Goal: Check status: Check status

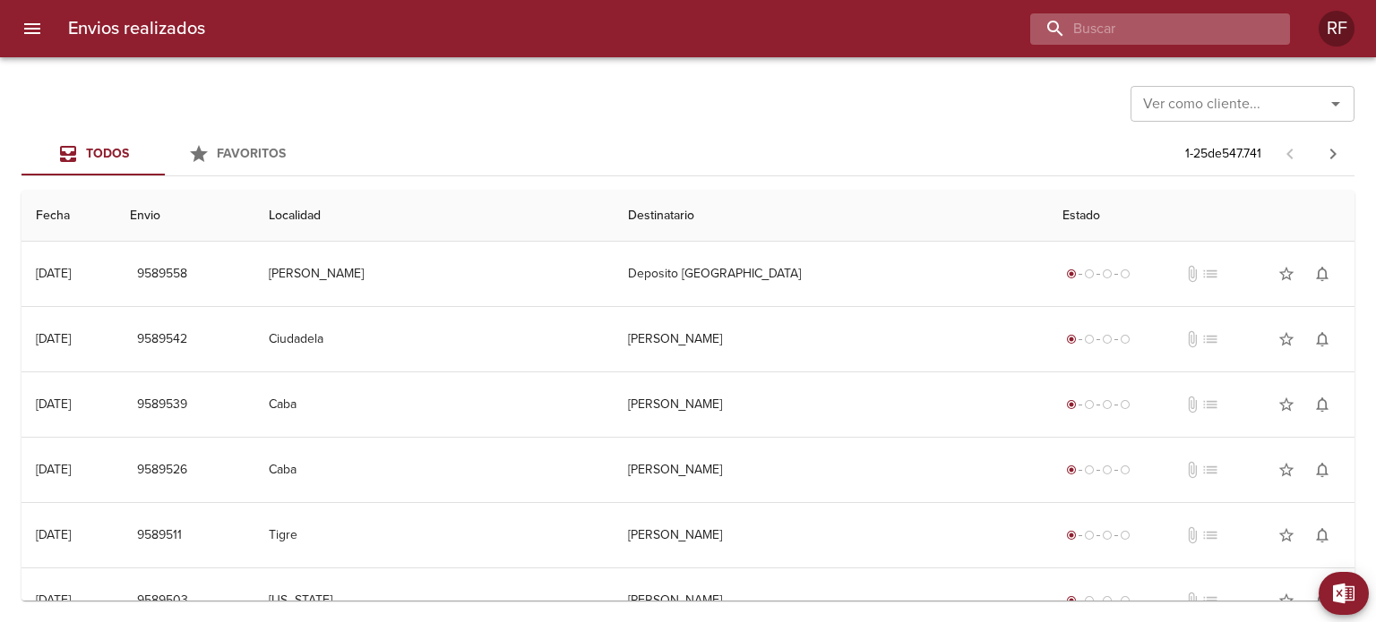
click at [1231, 24] on input "buscar" at bounding box center [1144, 28] width 229 height 31
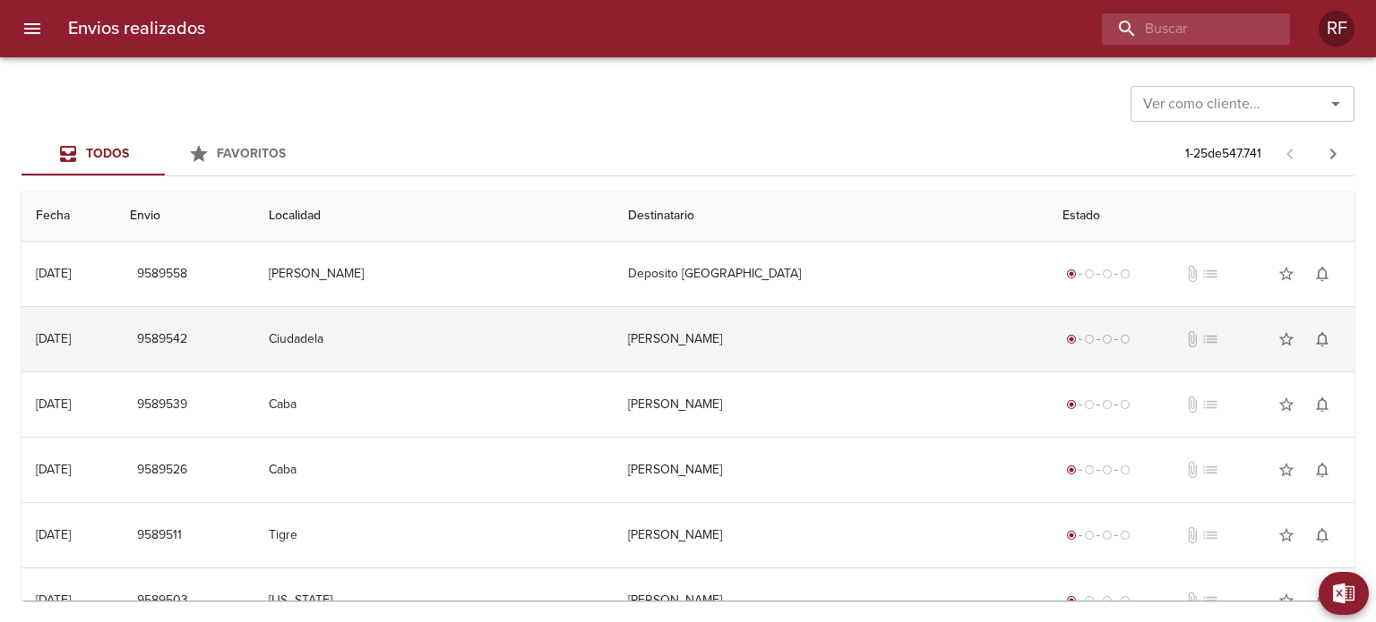
click at [462, 337] on td "Ciudadela" at bounding box center [433, 339] width 359 height 64
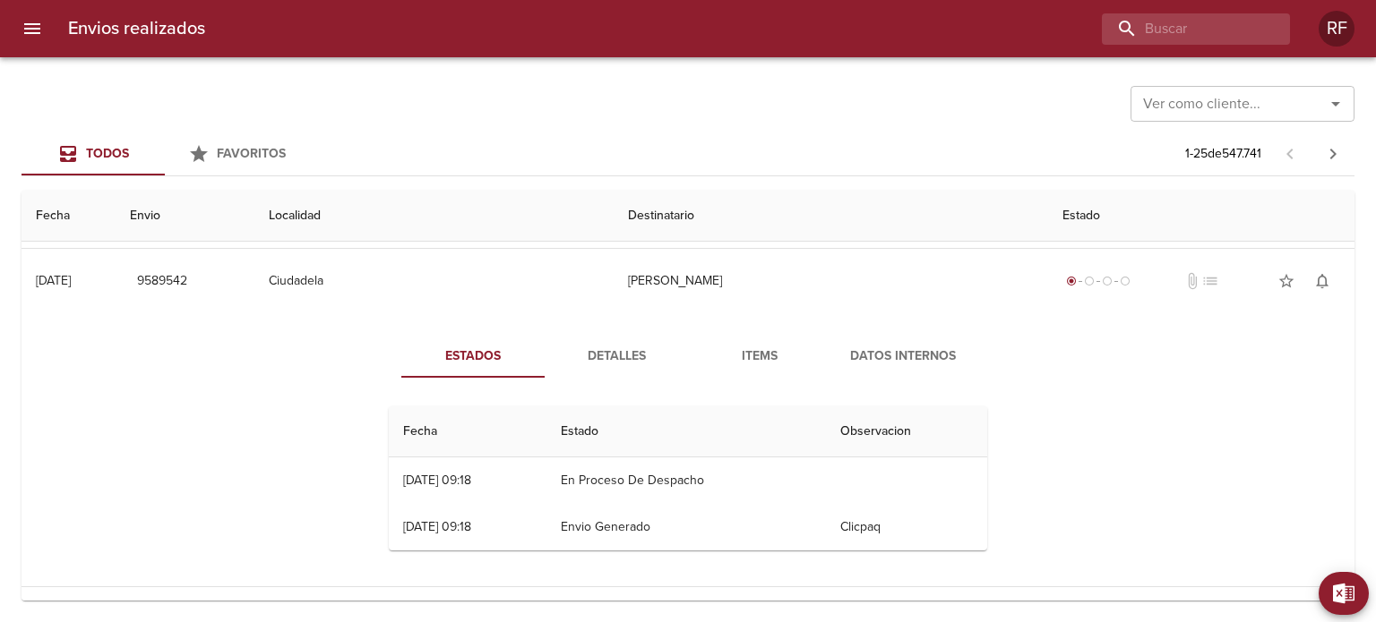
scroll to position [90, 0]
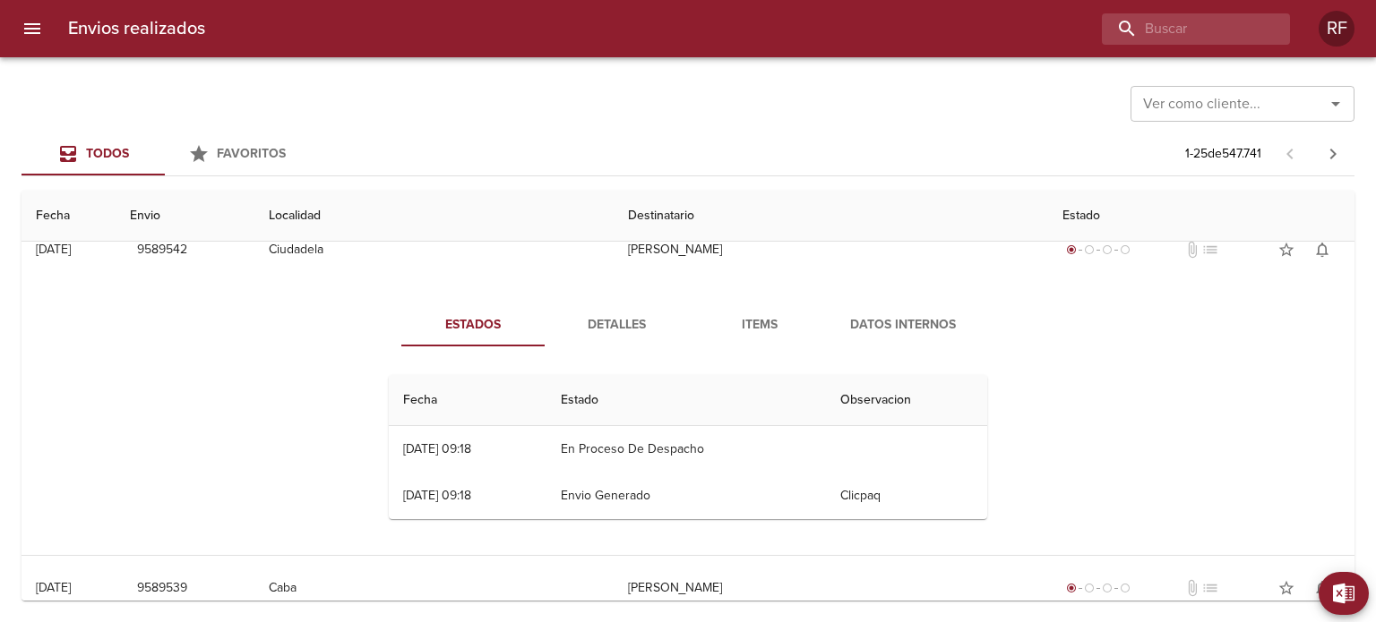
click at [639, 325] on span "Detalles" at bounding box center [616, 325] width 122 height 22
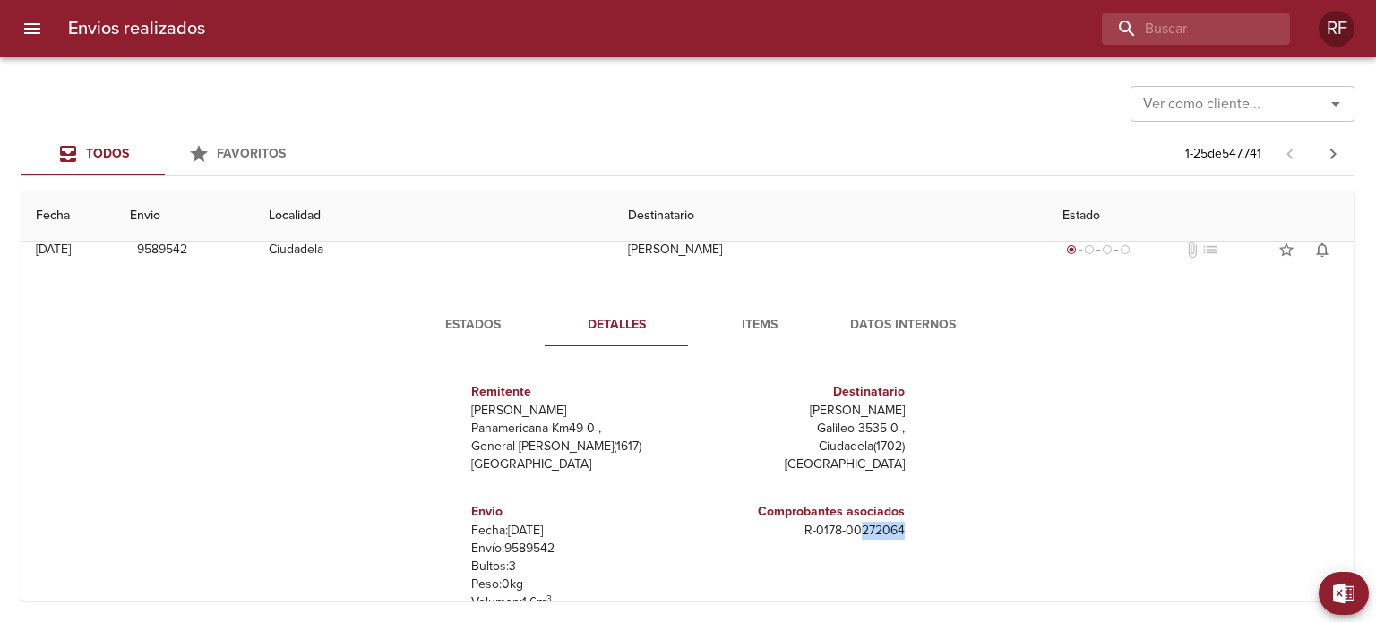
drag, startPoint x: 856, startPoint y: 529, endPoint x: 905, endPoint y: 531, distance: 48.4
click at [905, 531] on div "Remitente Wamaro Tortuguitas Panamericana Km49 0 , General [PERSON_NAME] ( 1617…" at bounding box center [688, 539] width 613 height 356
copy p "272064"
click at [1167, 35] on input "buscar" at bounding box center [1144, 28] width 229 height 31
paste input "272064"
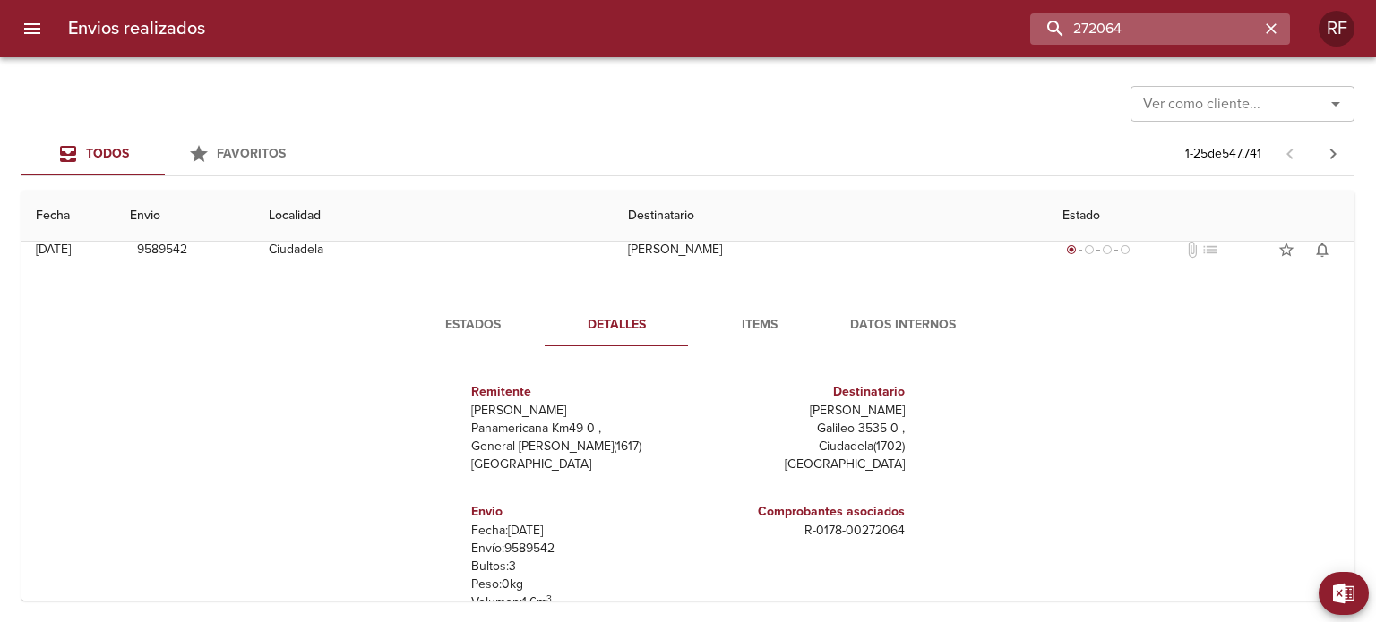
type input "272064"
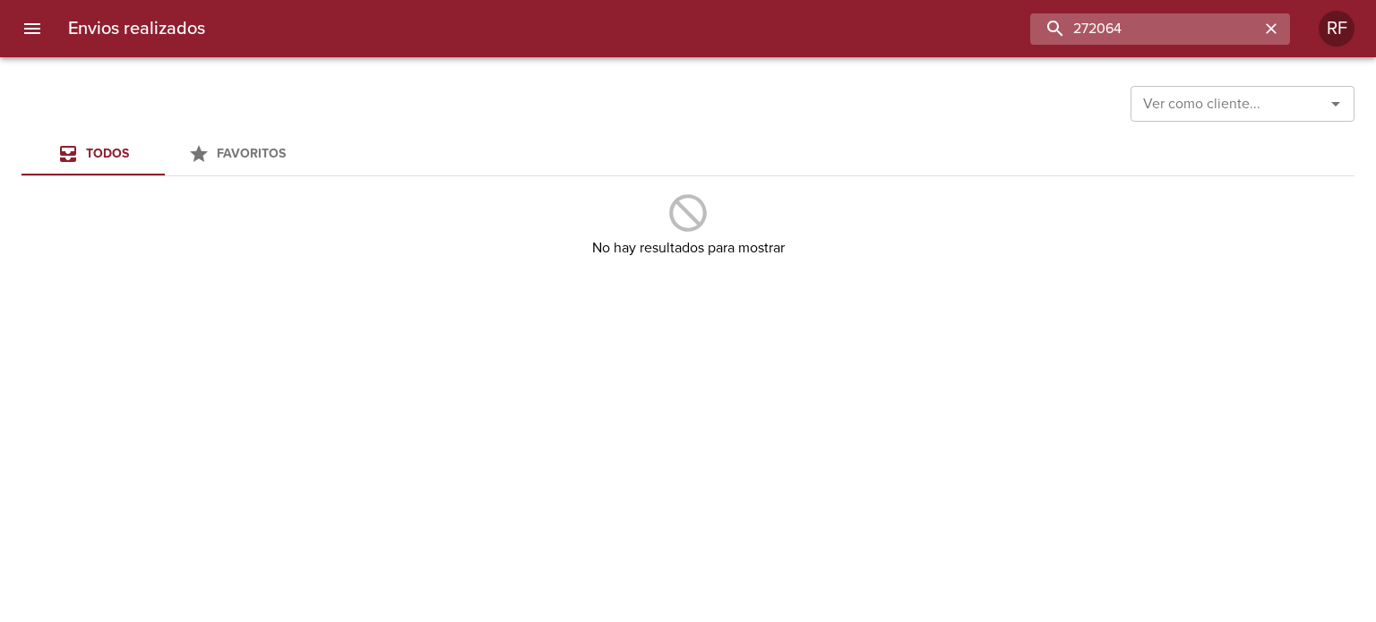
click at [1103, 39] on input "272064" at bounding box center [1144, 28] width 229 height 31
click at [1157, 32] on input "272064" at bounding box center [1144, 28] width 229 height 31
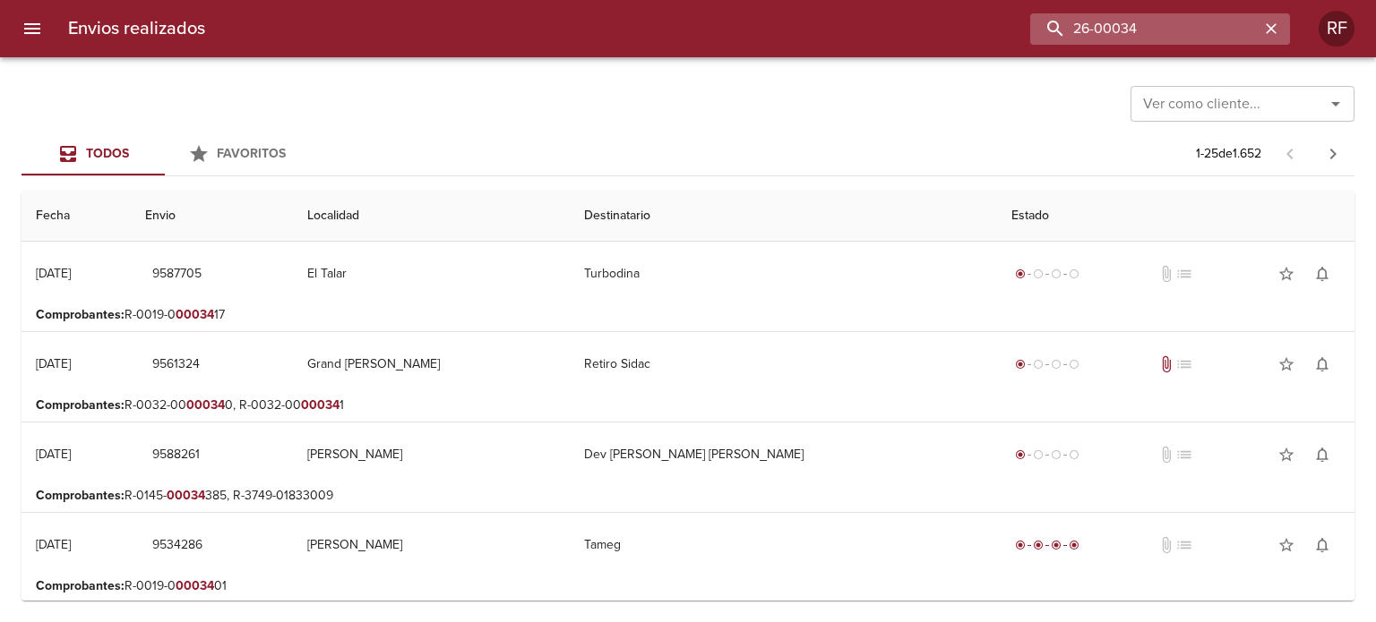
click at [1175, 31] on input "26-00034" at bounding box center [1144, 28] width 229 height 31
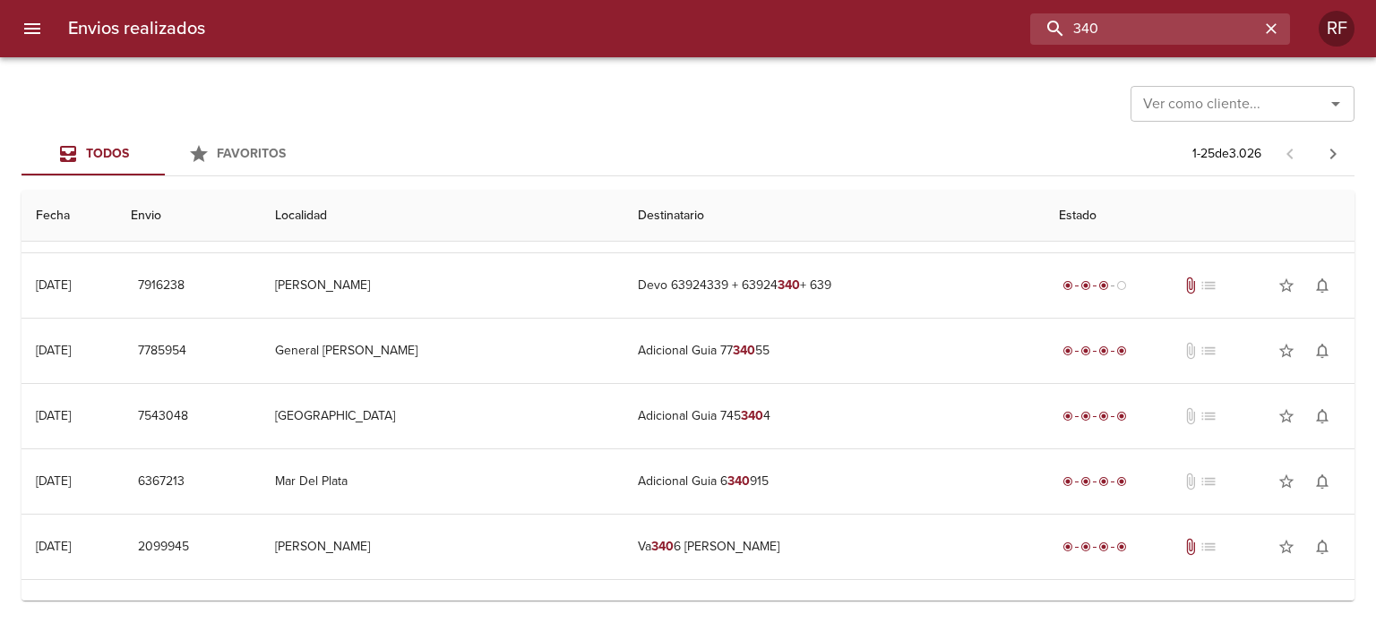
scroll to position [1295, 0]
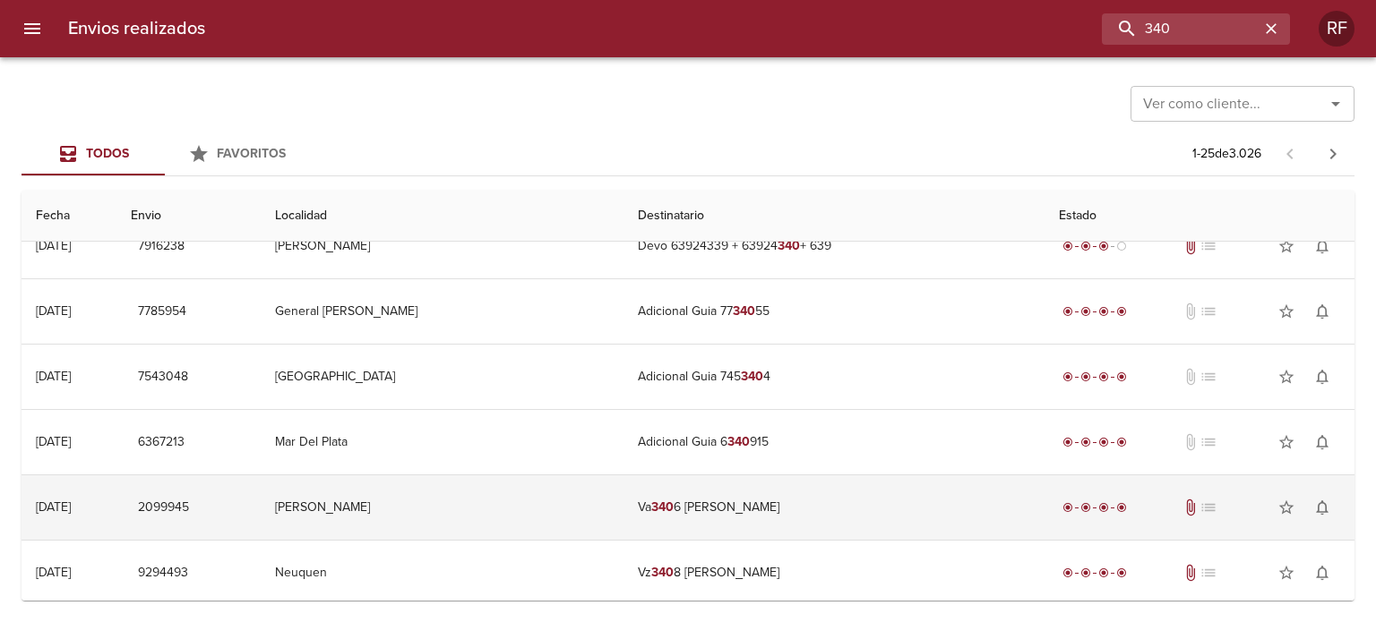
click at [383, 508] on td "[PERSON_NAME]" at bounding box center [442, 508] width 363 height 64
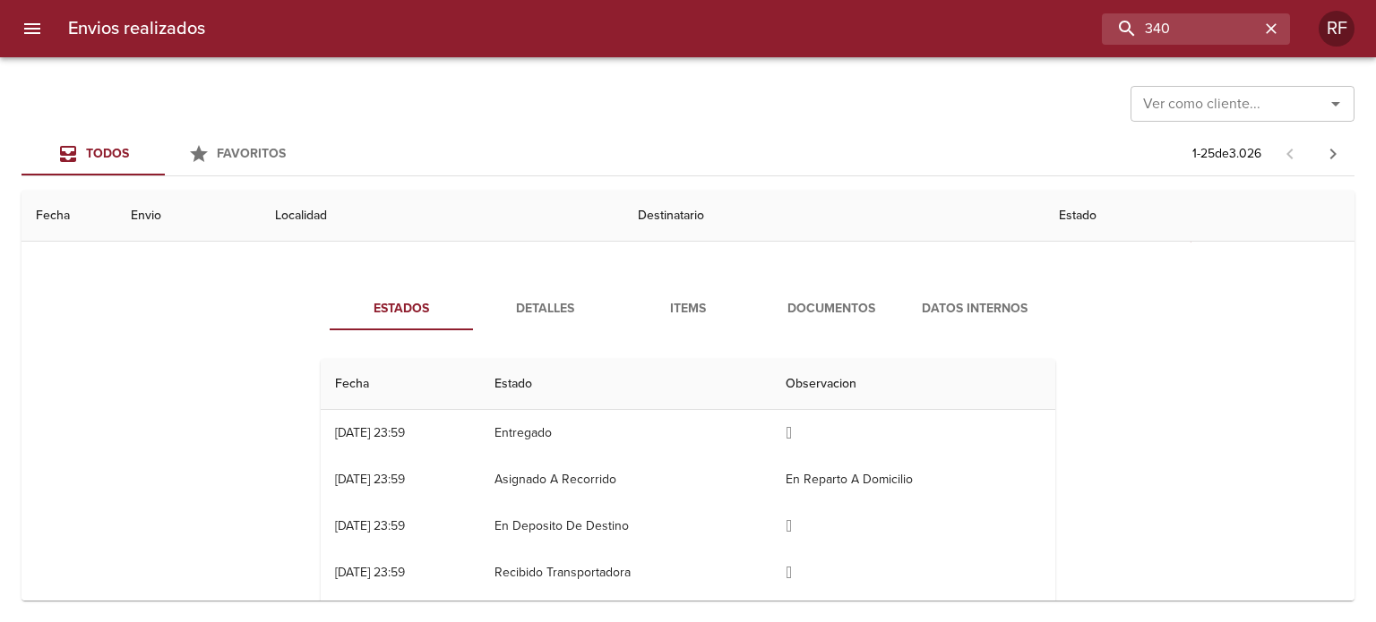
scroll to position [1474, 0]
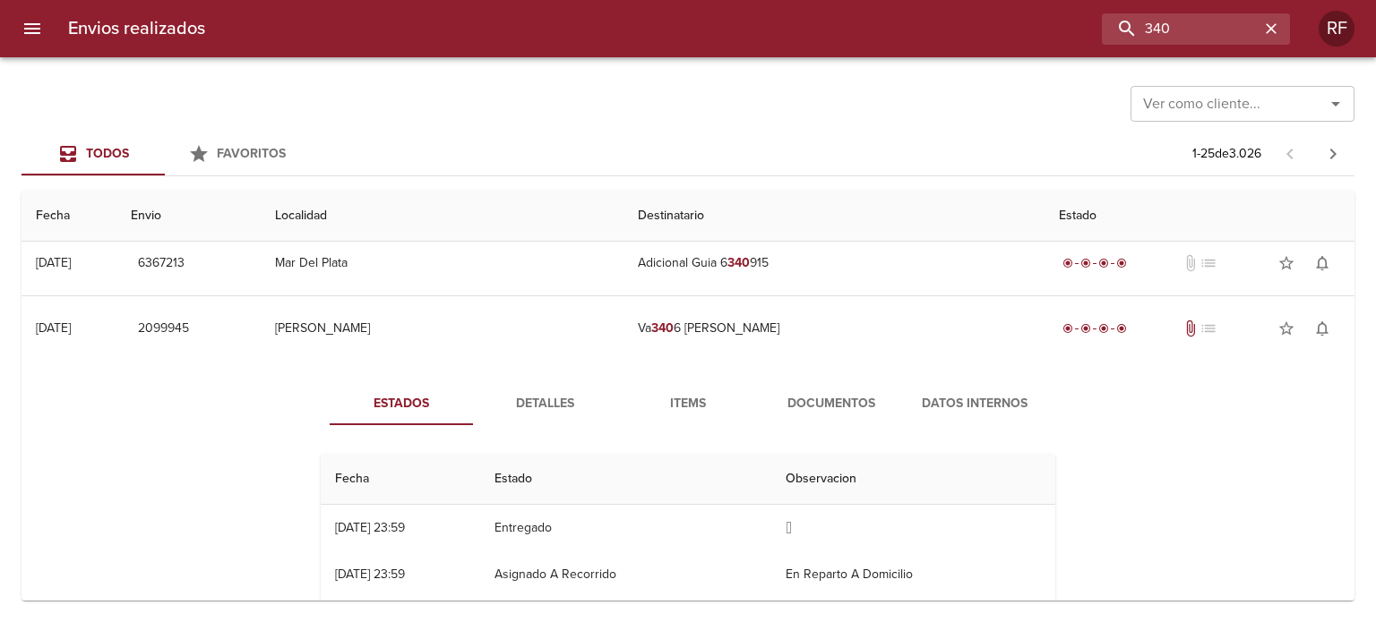
click at [810, 400] on span "Documentos" at bounding box center [831, 404] width 122 height 22
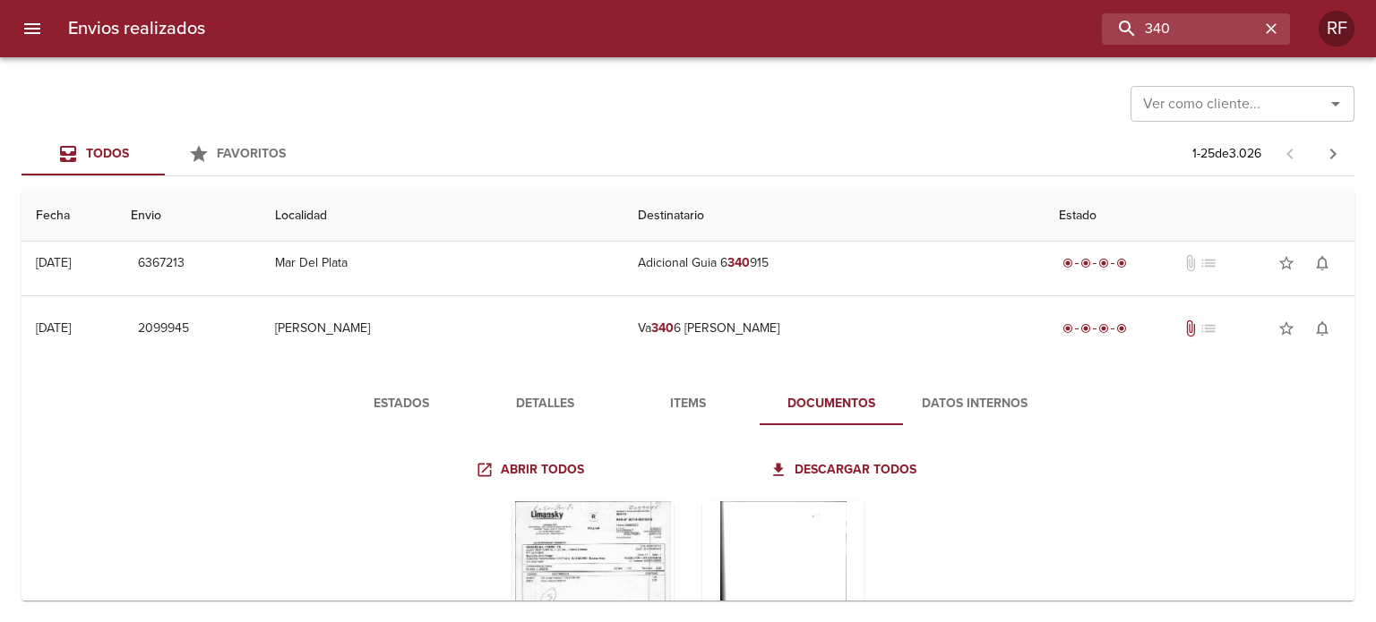
click at [590, 407] on span "Detalles" at bounding box center [545, 404] width 122 height 22
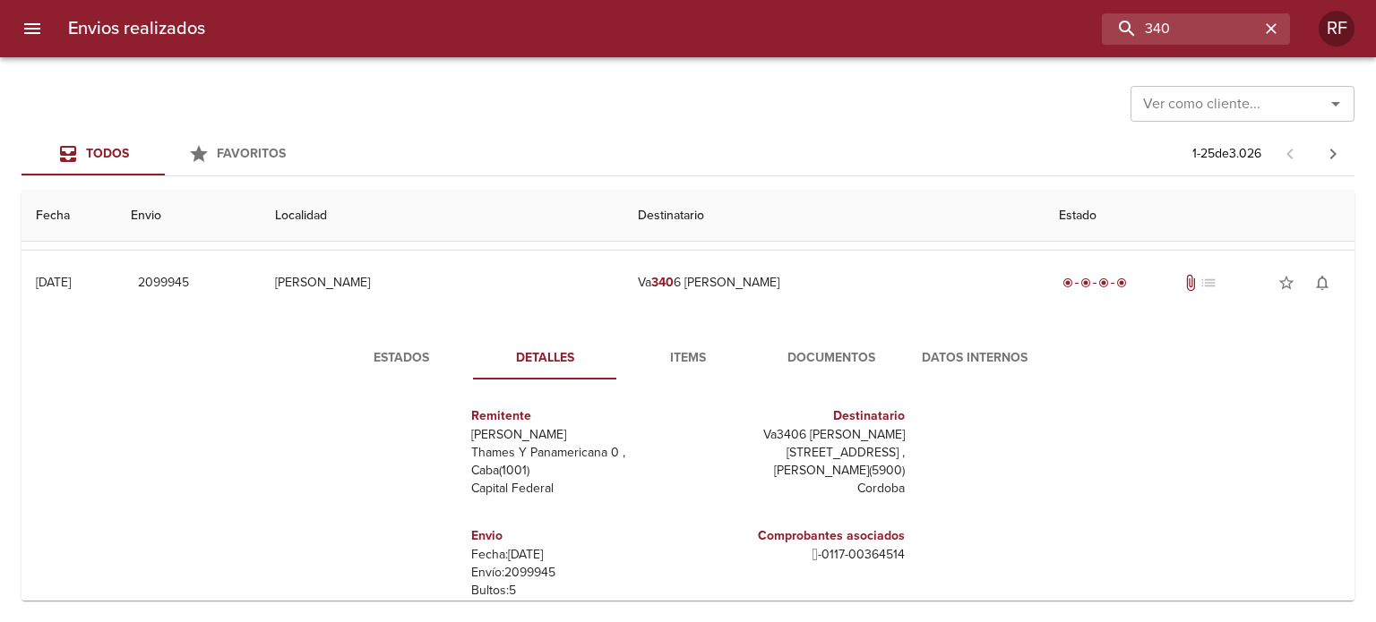
scroll to position [1564, 0]
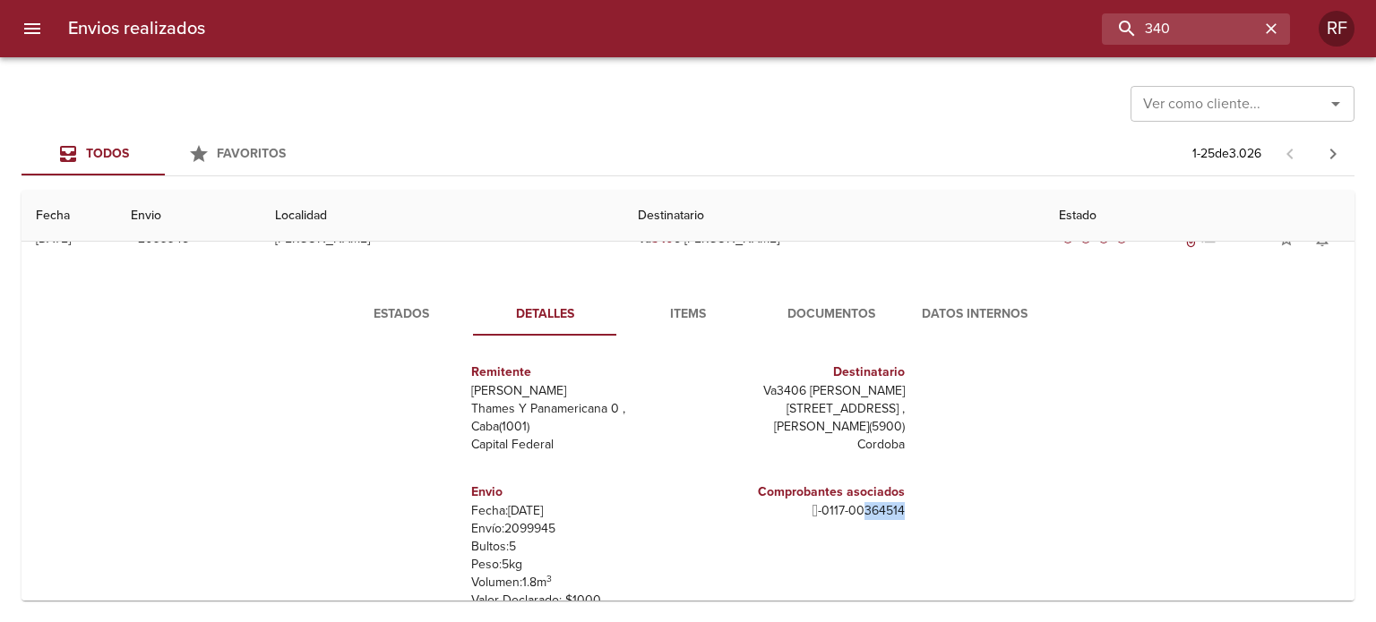
drag, startPoint x: 852, startPoint y: 508, endPoint x: 902, endPoint y: 512, distance: 50.4
click at [902, 512] on div "Remitente Wamaro [PERSON_NAME] Y Panamericana 0 , Caba ( 1001 ) Capital Federal…" at bounding box center [687, 529] width 749 height 358
copy p "364514"
click at [1191, 31] on input "340" at bounding box center [1144, 28] width 229 height 31
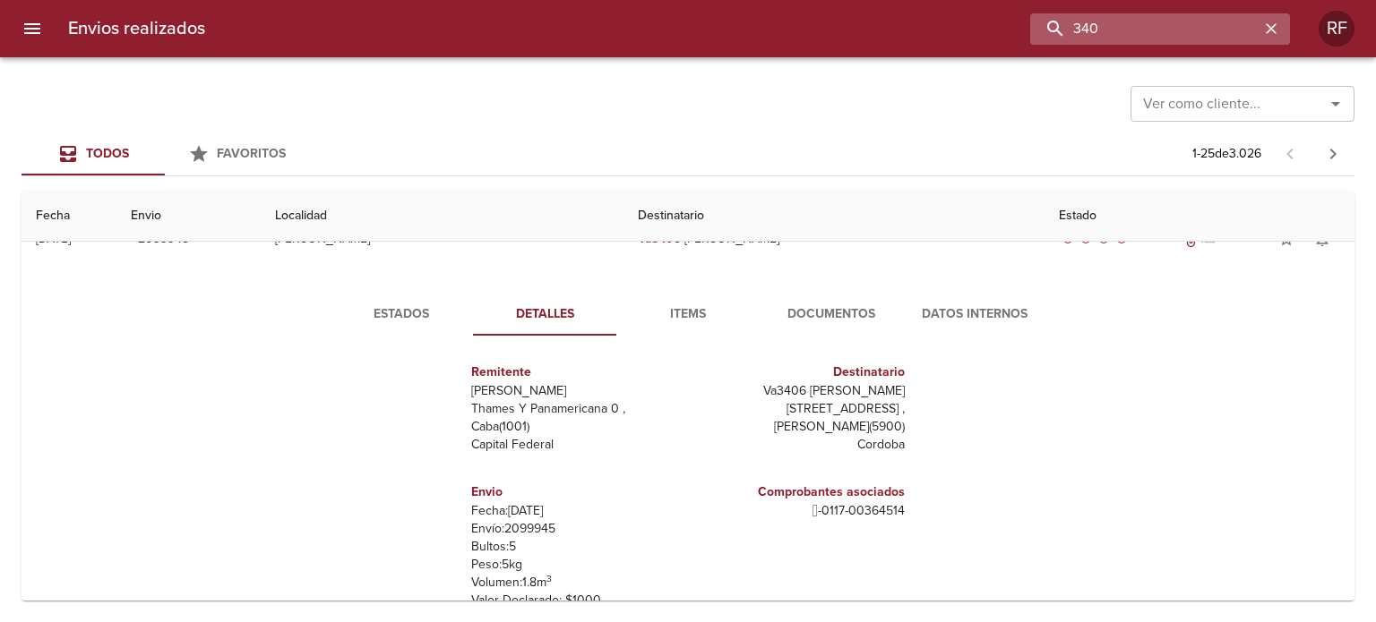
paste input "64514"
type input "364514"
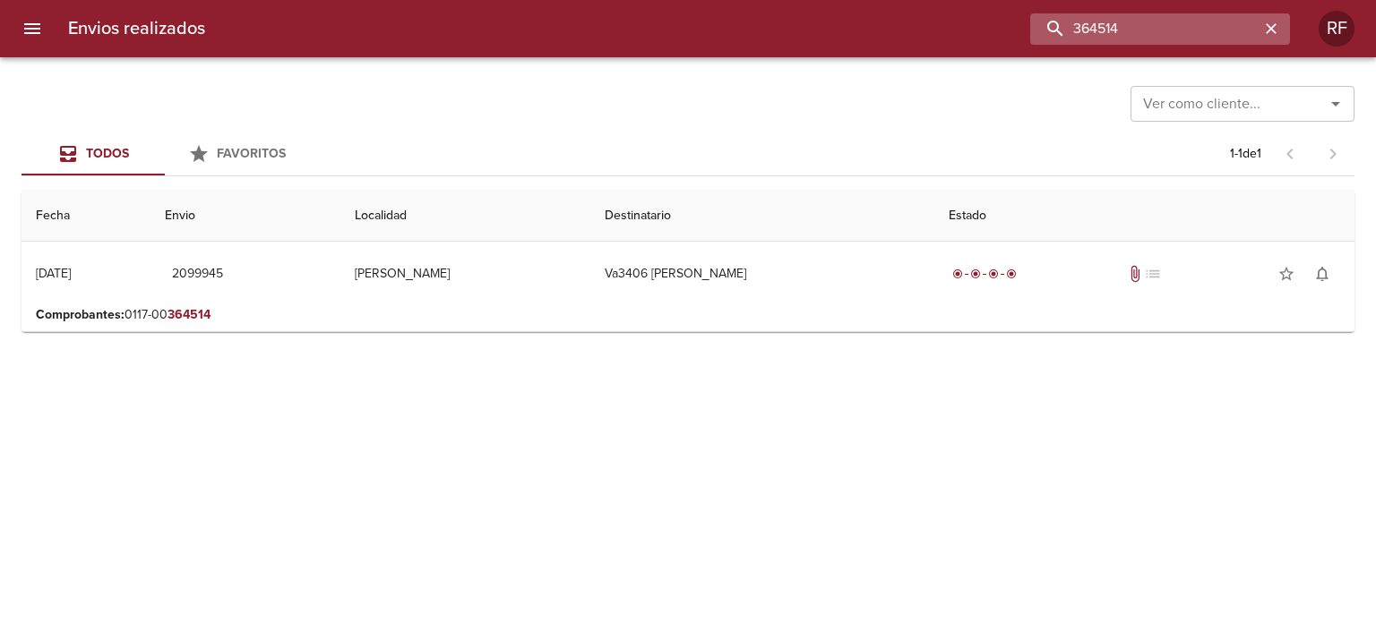
scroll to position [0, 0]
